Goal: Task Accomplishment & Management: Use online tool/utility

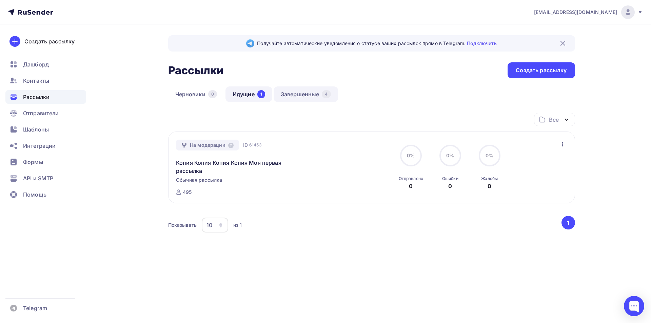
click at [312, 97] on link "Завершенные 4" at bounding box center [306, 94] width 64 height 16
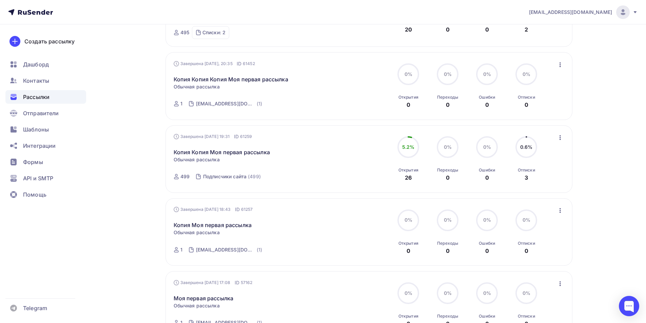
scroll to position [256, 0]
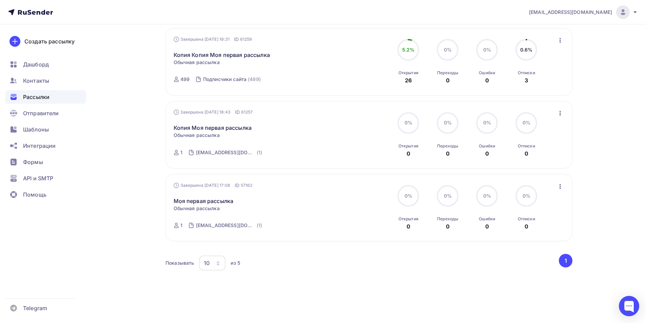
click at [558, 45] on div "Завершена [DATE] 19:31 ID 61259 Копия Копия Моя первая рассылка Статистика Обзо…" at bounding box center [369, 62] width 391 height 52
click at [561, 36] on icon "button" at bounding box center [560, 40] width 8 height 8
click at [527, 86] on div "Копировать в новую" at bounding box center [528, 85] width 69 height 8
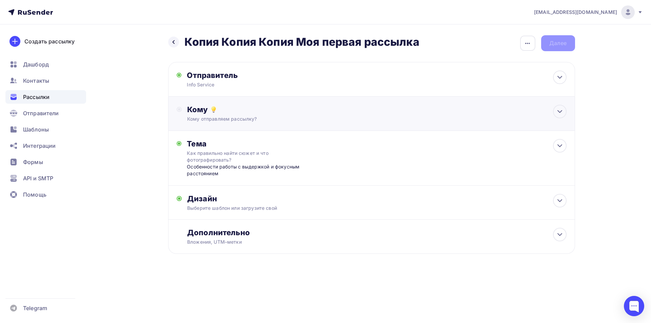
click at [266, 118] on div "Кому отправляем рассылку?" at bounding box center [357, 119] width 341 height 7
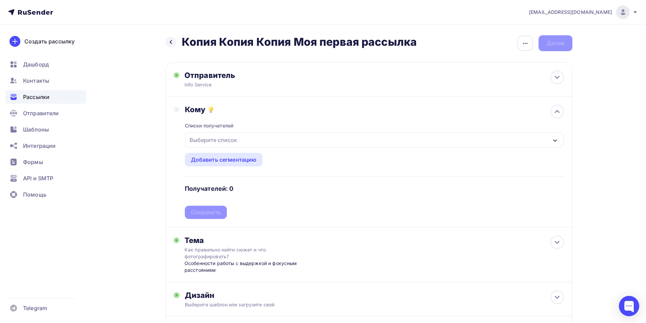
click at [226, 146] on div "Выберите список" at bounding box center [374, 140] width 378 height 16
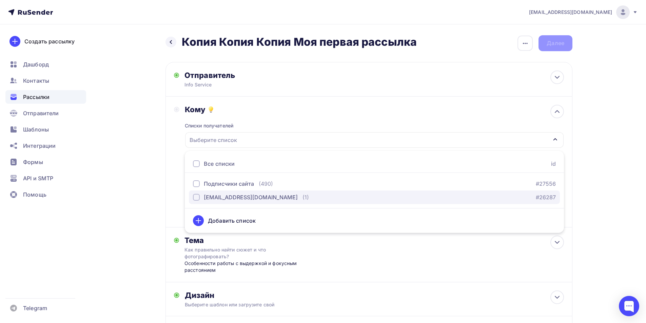
click at [235, 204] on button "[EMAIL_ADDRESS][DOMAIN_NAME] (1) #26287" at bounding box center [374, 198] width 371 height 14
click at [129, 180] on div "Назад Копия Копия Копия Моя первая рассылка Копия Копия Копия Моя первая рассыл…" at bounding box center [323, 209] width 556 height 370
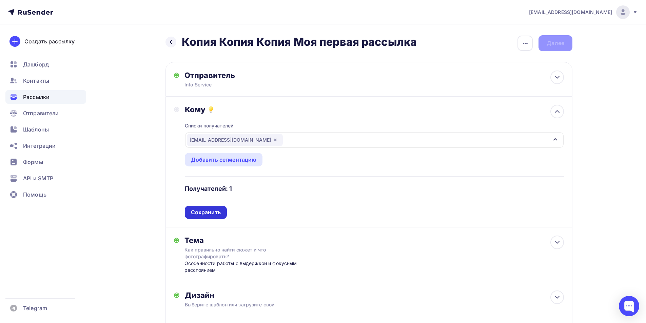
click at [201, 213] on div "Сохранить" at bounding box center [206, 212] width 30 height 8
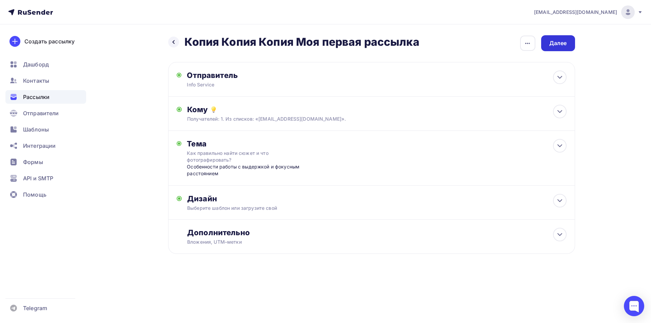
drag, startPoint x: 572, startPoint y: 38, endPoint x: 567, endPoint y: 42, distance: 6.2
click at [567, 41] on div "Далее" at bounding box center [558, 43] width 34 height 16
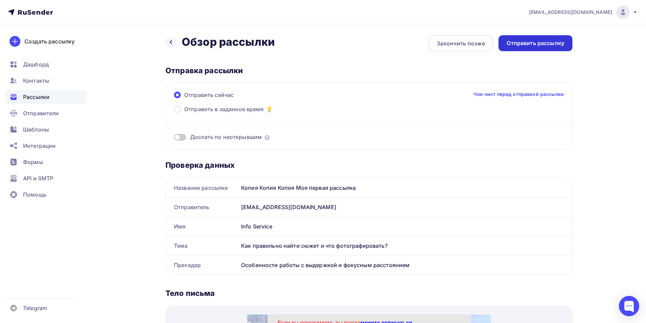
click at [556, 49] on div "Отправить рассылку" at bounding box center [535, 43] width 74 height 16
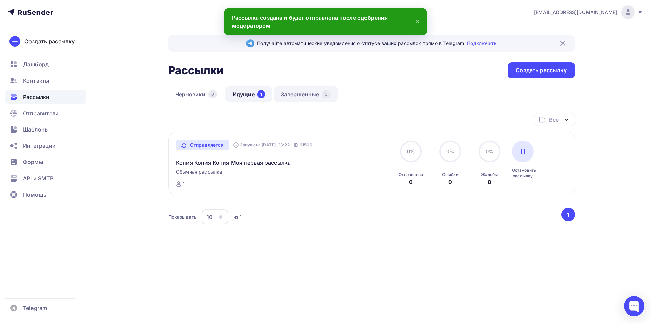
click at [305, 98] on link "Завершенные 5" at bounding box center [306, 94] width 64 height 16
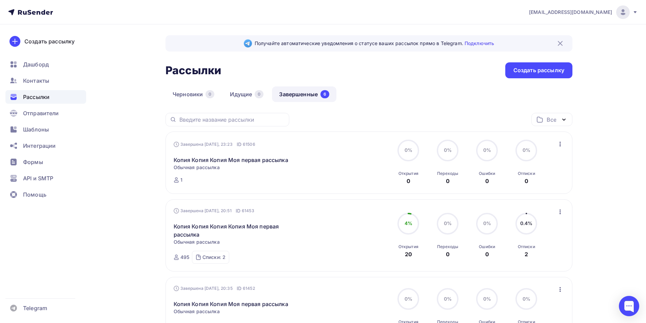
click at [555, 143] on div "Завершена [DATE], 23:23 ID 61506 Копия Копия Копия Моя первая рассылка Статисти…" at bounding box center [369, 162] width 391 height 45
click at [558, 143] on icon "button" at bounding box center [560, 144] width 8 height 8
click at [520, 193] on div "Копировать в новую" at bounding box center [528, 189] width 69 height 8
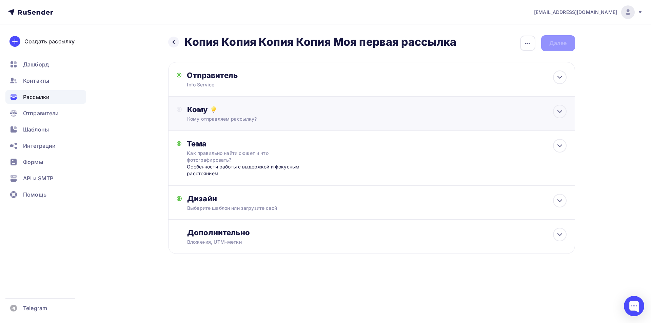
click at [284, 112] on div "Кому" at bounding box center [376, 109] width 379 height 9
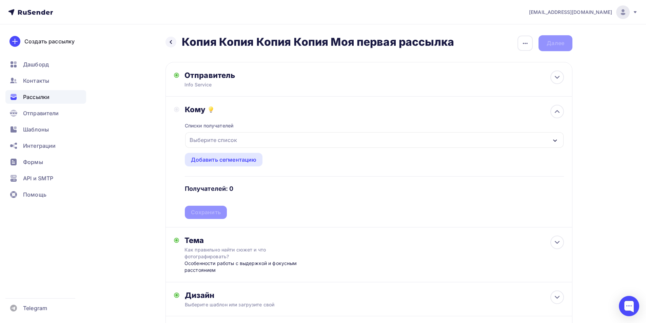
click at [252, 133] on div "Выберите список" at bounding box center [374, 140] width 378 height 16
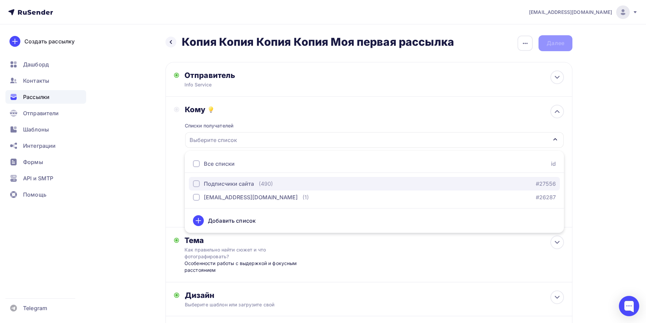
click at [220, 185] on div "Подписчики сайта" at bounding box center [229, 184] width 50 height 8
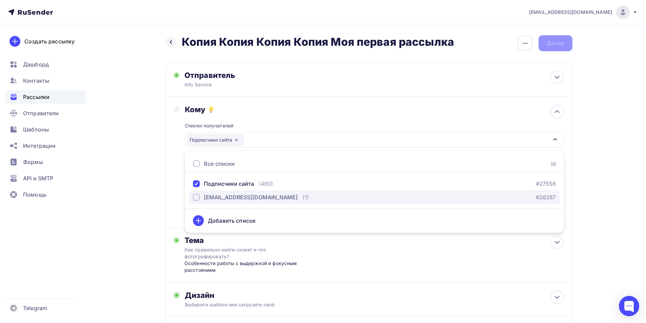
click at [220, 202] on button "[EMAIL_ADDRESS][DOMAIN_NAME] (1) #26287" at bounding box center [374, 198] width 371 height 14
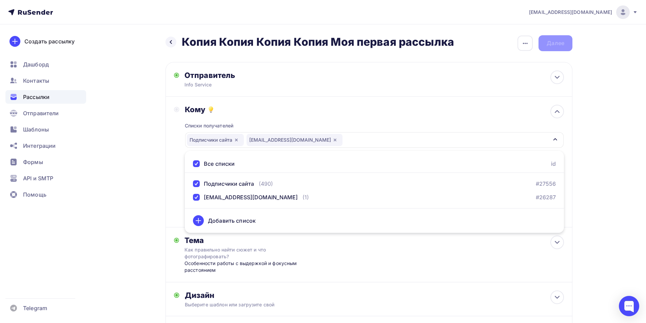
click at [152, 192] on div "Назад Копия Копия Копия Копия Моя первая рассылка Копия Копия Копия Копия Моя п…" at bounding box center [323, 209] width 556 height 370
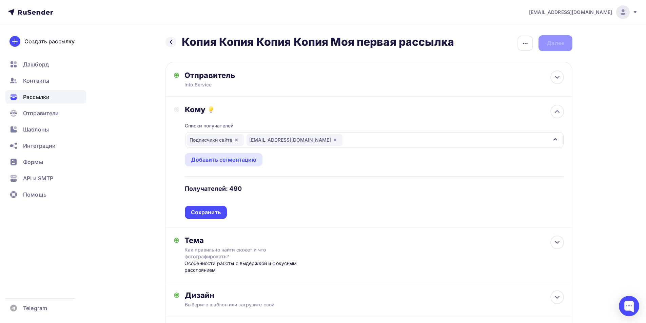
click at [219, 212] on div "Списки получателей Подписчики сайта [EMAIL_ADDRESS][DOMAIN_NAME] Все списки id …" at bounding box center [374, 166] width 379 height 105
click at [215, 212] on div "Сохранить" at bounding box center [206, 212] width 30 height 8
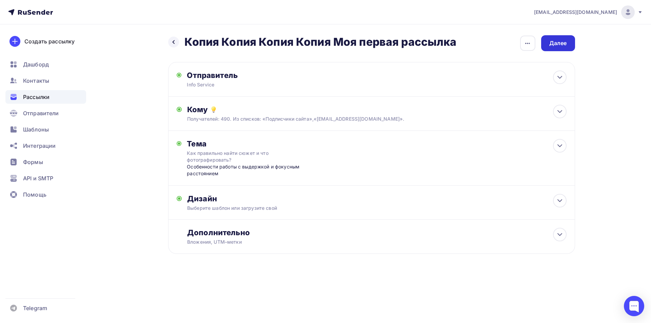
click at [553, 50] on div "Далее" at bounding box center [558, 43] width 34 height 16
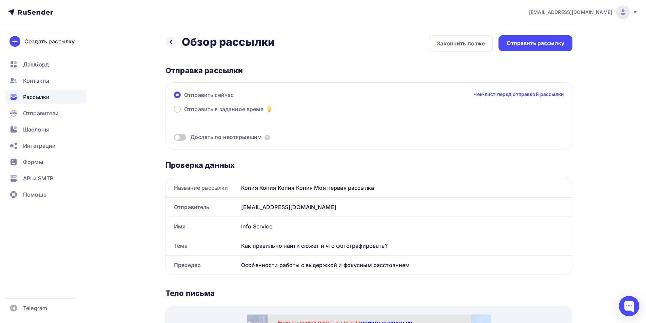
click at [558, 45] on div "Отправить рассылку" at bounding box center [535, 43] width 58 height 8
